Goal: Task Accomplishment & Management: Manage account settings

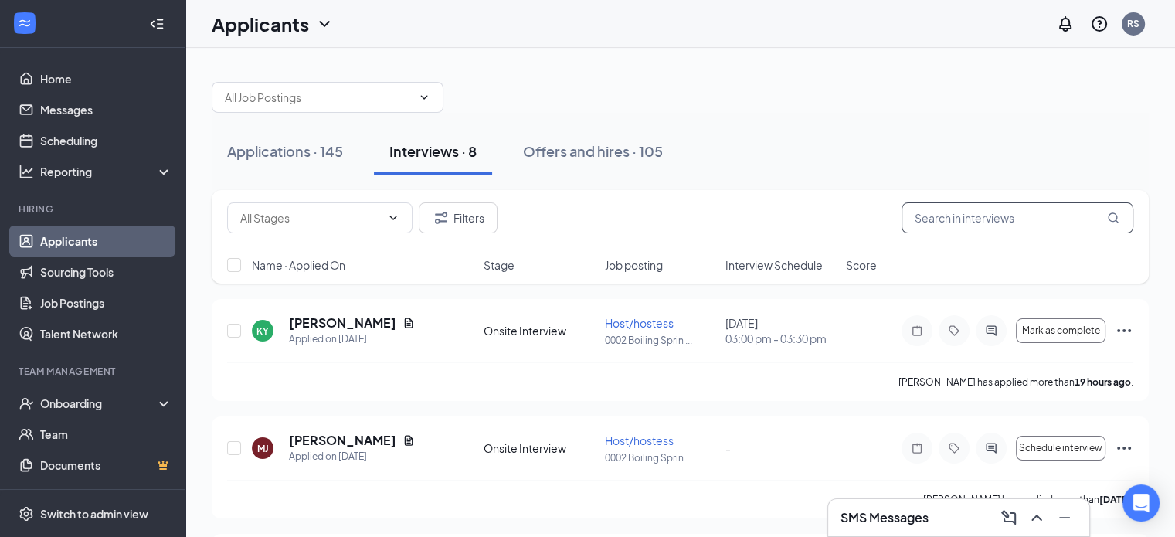
click at [939, 221] on input "text" at bounding box center [1017, 217] width 232 height 31
type input "[PERSON_NAME]"
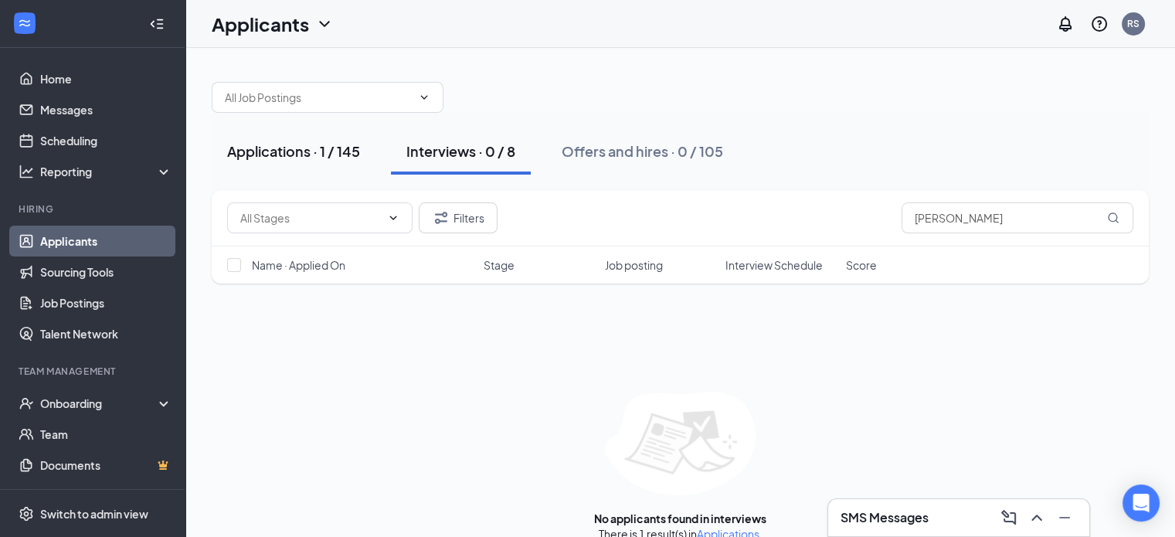
click at [304, 148] on div "Applications · 1 / 145" at bounding box center [293, 150] width 133 height 19
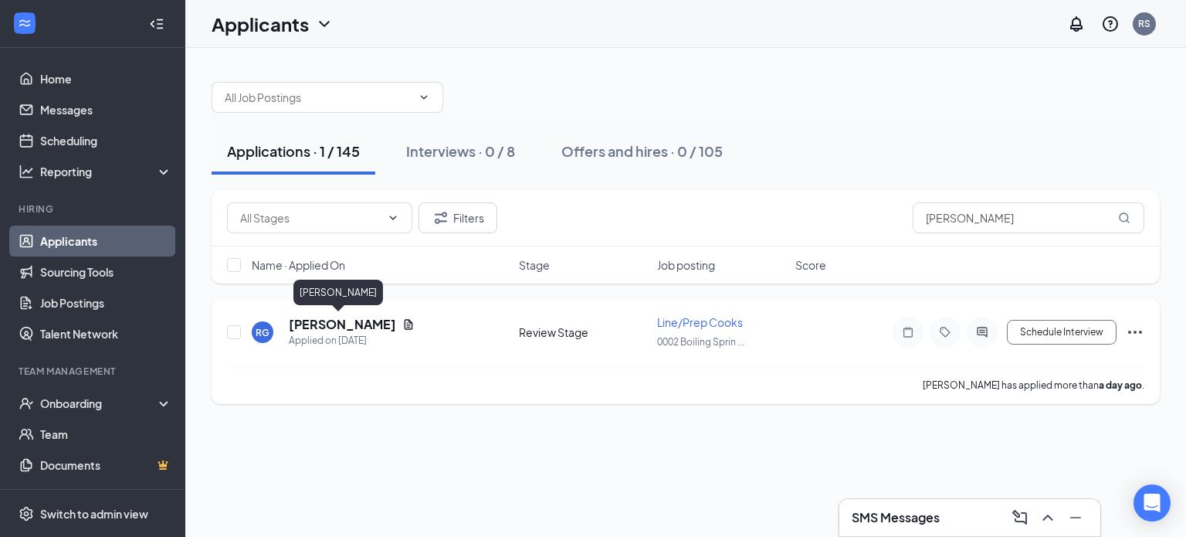
click at [320, 328] on h5 "[PERSON_NAME]" at bounding box center [342, 324] width 107 height 17
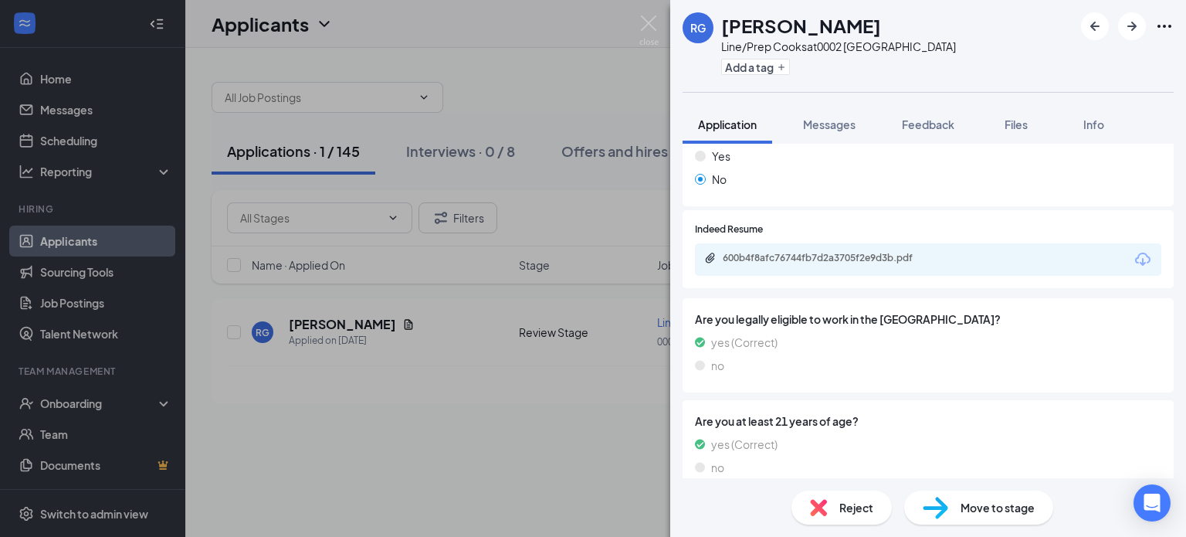
scroll to position [794, 0]
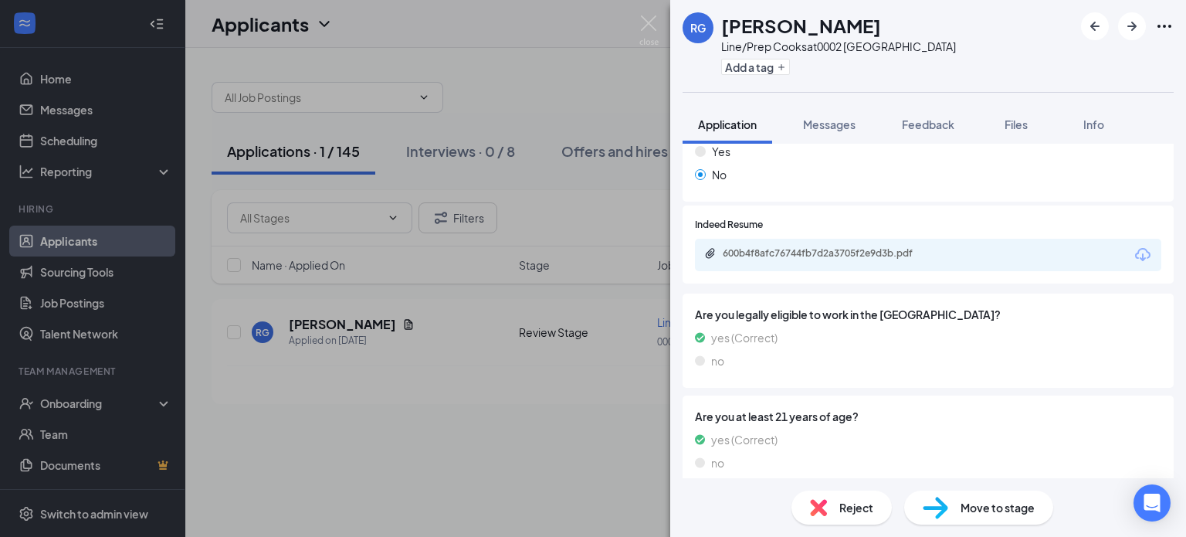
click at [846, 246] on div "600b4f8afc76744fb7d2a3705f2e9d3b.pdf" at bounding box center [928, 255] width 466 height 32
click at [848, 247] on div "600b4f8afc76744fb7d2a3705f2e9d3b.pdf" at bounding box center [831, 253] width 216 height 12
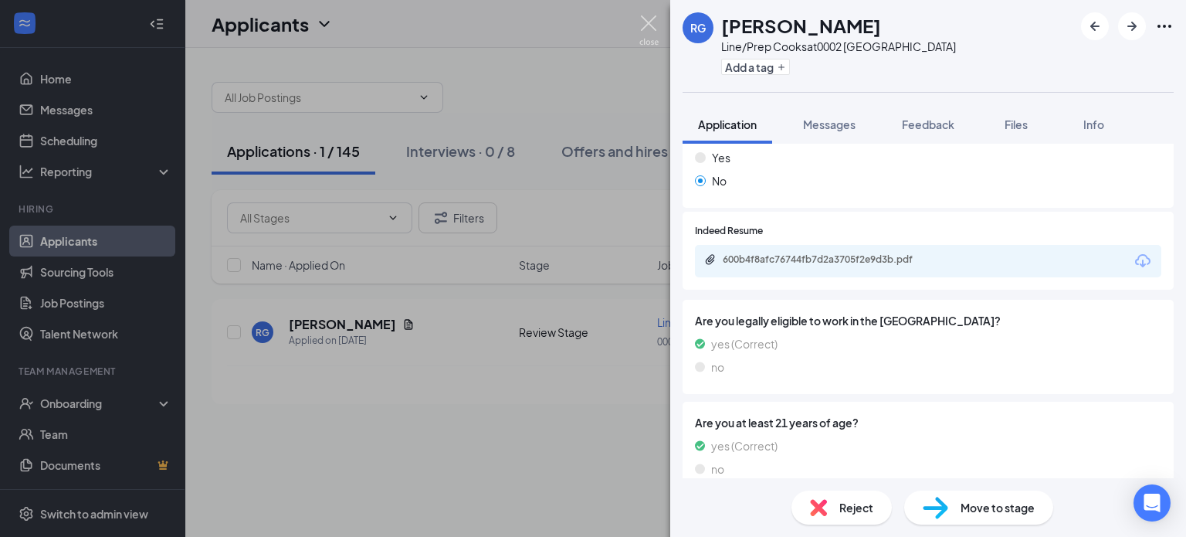
click at [646, 22] on img at bounding box center [648, 30] width 19 height 30
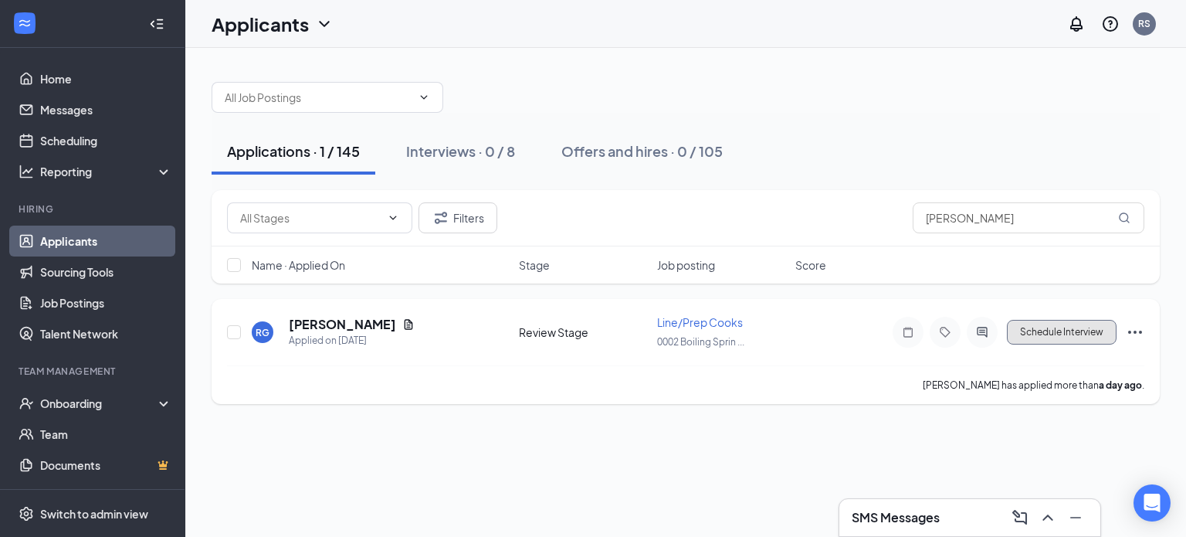
click at [1059, 339] on button "Schedule Interview" at bounding box center [1062, 332] width 110 height 25
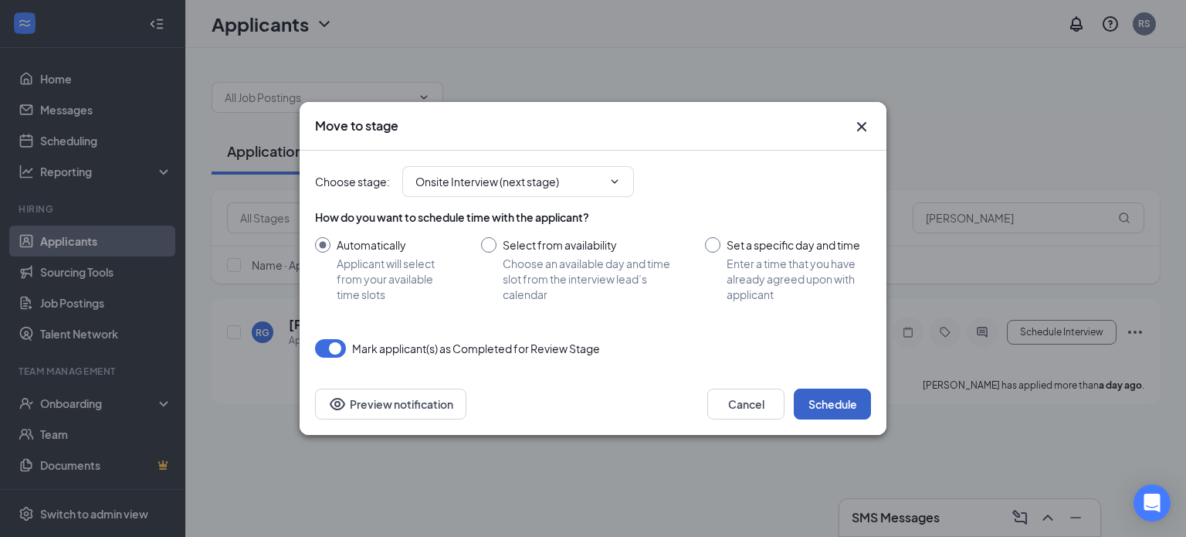
click at [829, 401] on button "Schedule" at bounding box center [832, 403] width 77 height 31
